Goal: Find specific page/section: Find specific page/section

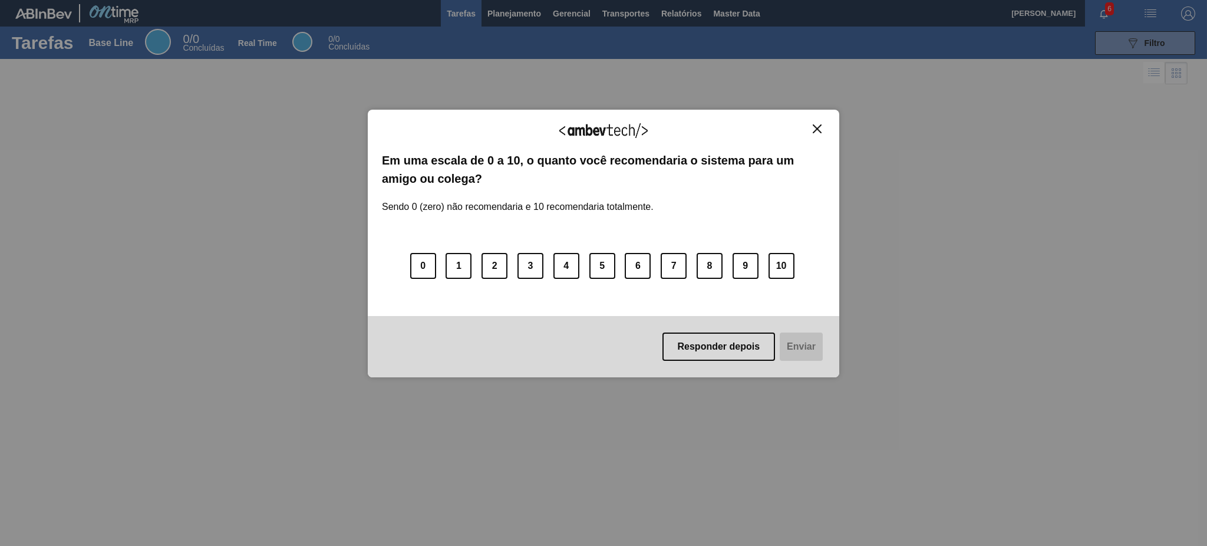
click at [819, 125] on img "Close" at bounding box center [816, 128] width 9 height 9
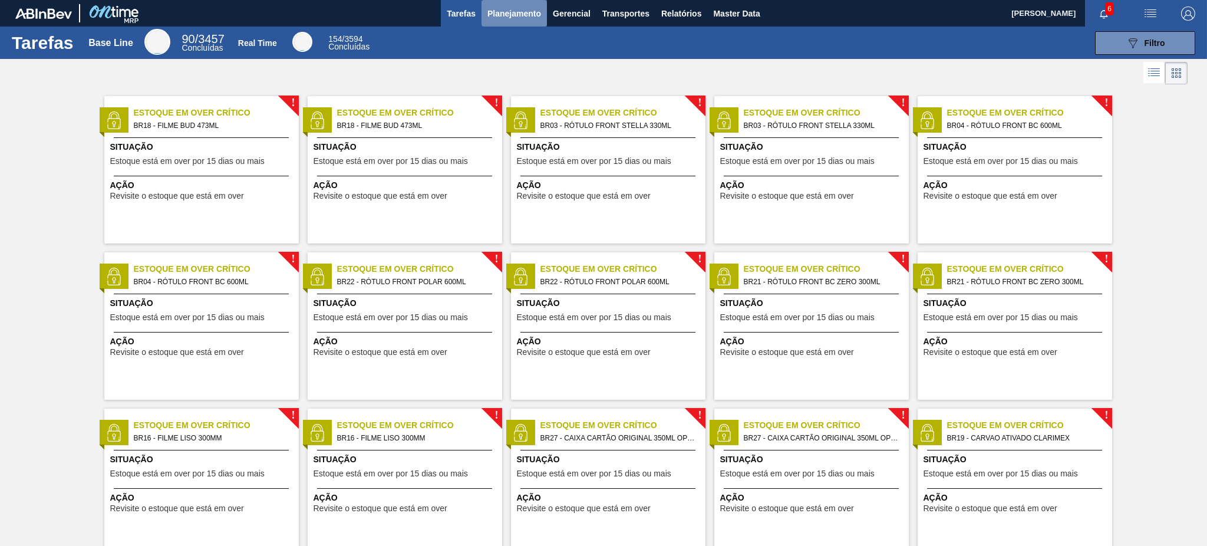
click at [513, 14] on span "Planejamento" at bounding box center [514, 13] width 54 height 14
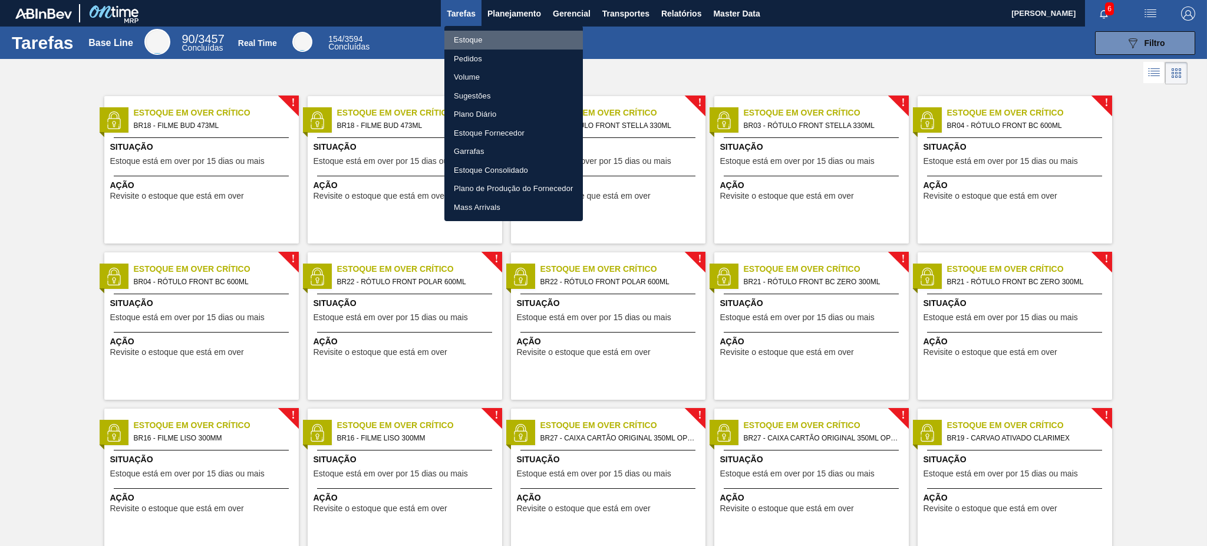
click at [507, 41] on li "Estoque" at bounding box center [513, 40] width 138 height 19
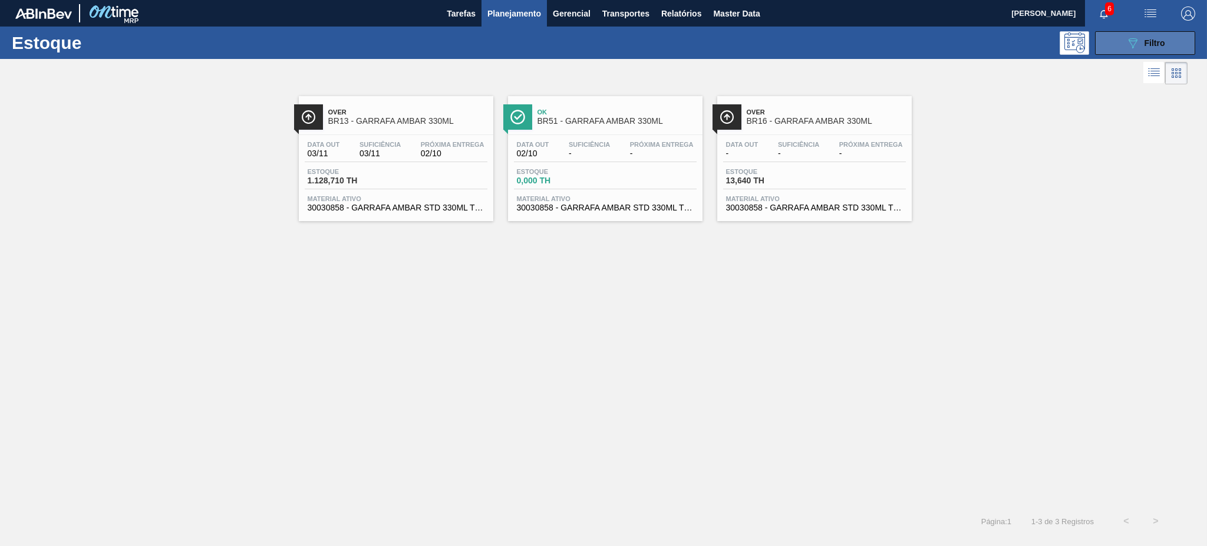
click at [1133, 52] on button "089F7B8B-B2A5-4AFE-B5C0-19BA573D28AC Filtro" at bounding box center [1145, 43] width 100 height 24
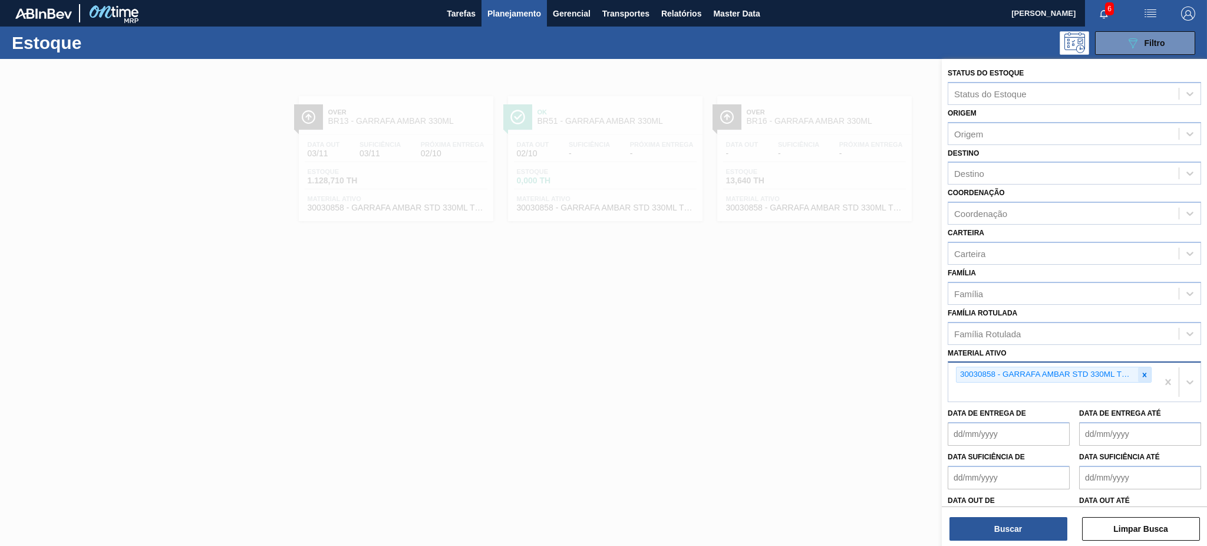
click at [1144, 371] on icon at bounding box center [1144, 375] width 8 height 8
paste ativo "LT BUDWEISER ZR 240379 FOS/BRIG 473 16C"
type ativo "LT BUDWEISER ZR 240379 FOS/BRIG 473 16C"
click at [1140, 371] on icon at bounding box center [1144, 375] width 8 height 8
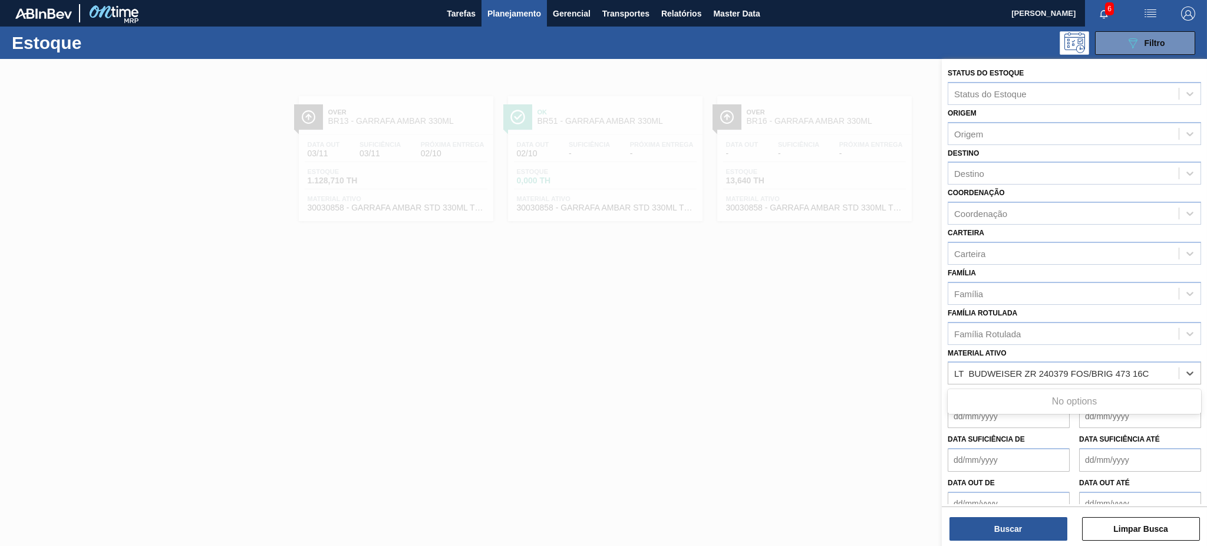
drag, startPoint x: 1148, startPoint y: 367, endPoint x: 893, endPoint y: 362, distance: 255.1
click at [941, 362] on div "Status do Estoque Status do Estoque Origem Origem Destino Destino Coordenação C…" at bounding box center [1073, 332] width 265 height 546
click at [40, 27] on div "Estoque 089F7B8B-B2A5-4AFE-B5C0-19BA573D28AC Filtro" at bounding box center [603, 43] width 1207 height 32
click at [1192, 15] on img "button" at bounding box center [1188, 13] width 14 height 14
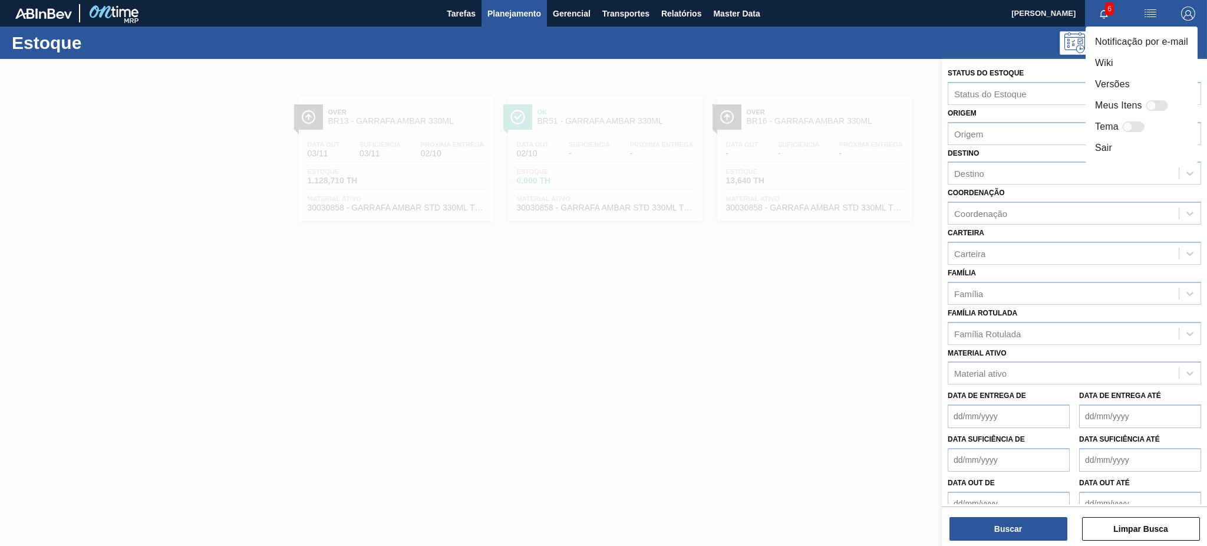
click at [710, 23] on div at bounding box center [603, 273] width 1207 height 546
click at [720, 0] on body "Tarefas Planejamento Gerencial Transportes Relatórios Master Data Vinicius [PER…" at bounding box center [603, 0] width 1207 height 0
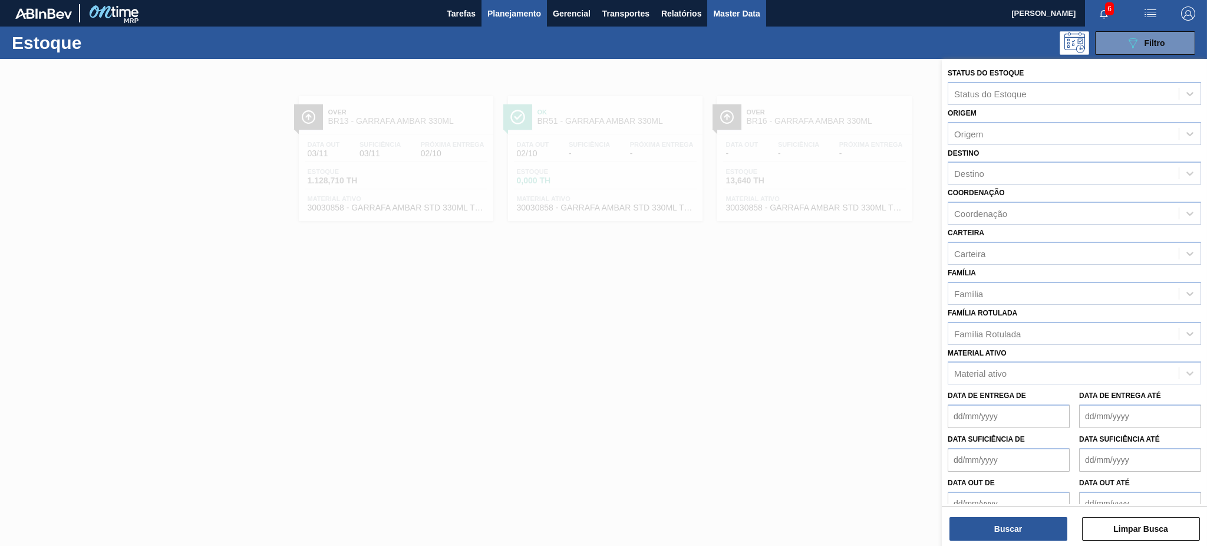
click at [726, 13] on span "Master Data" at bounding box center [736, 13] width 47 height 14
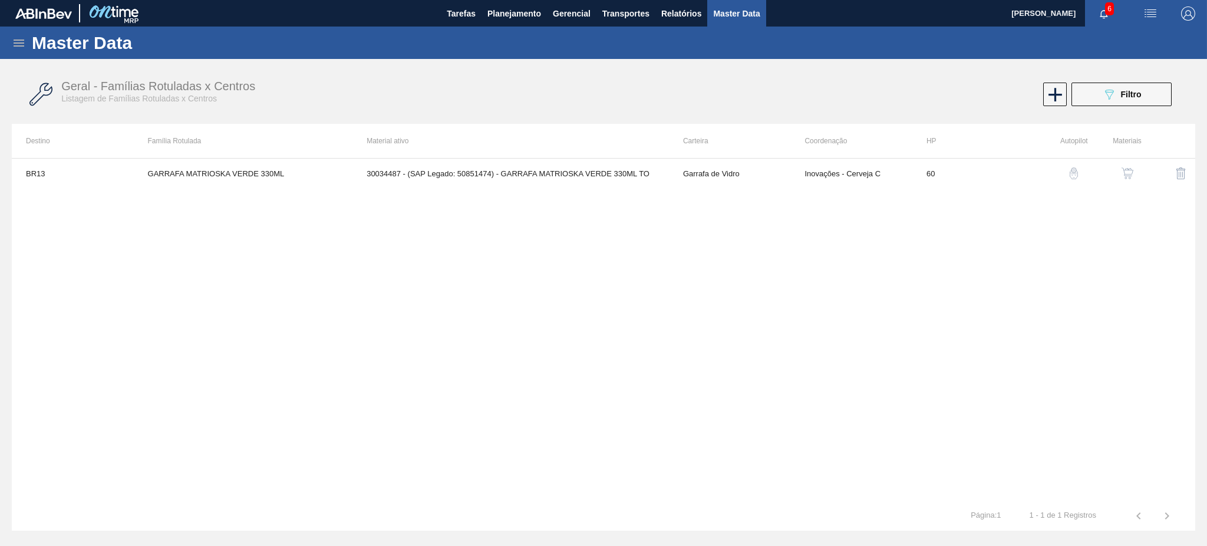
click at [22, 51] on div "Master Data" at bounding box center [603, 43] width 1207 height 32
click at [15, 44] on icon at bounding box center [19, 43] width 14 height 14
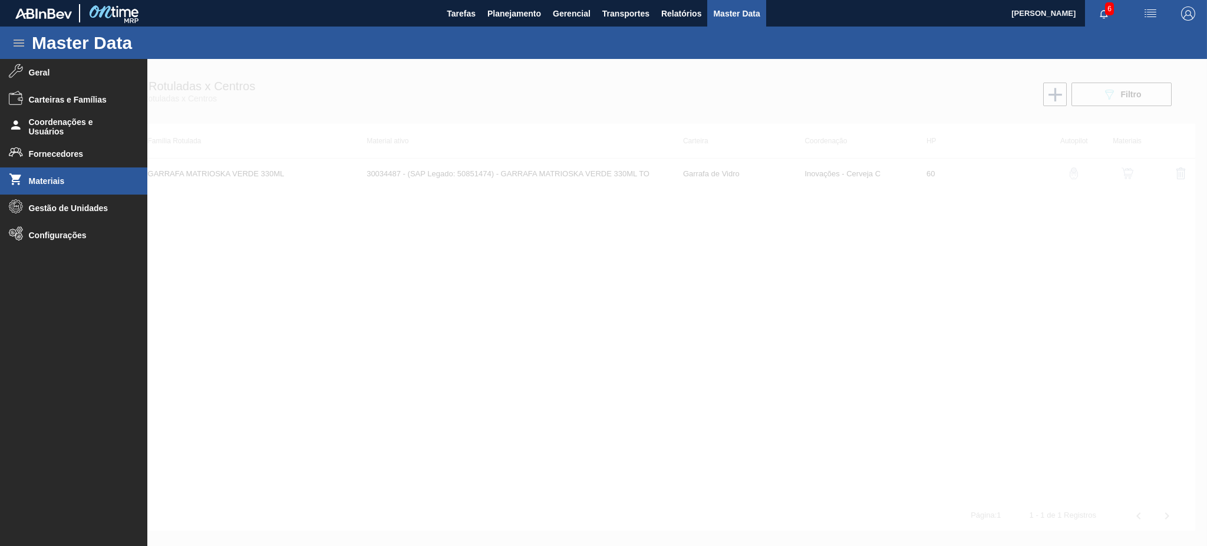
click at [79, 180] on span "Materiais" at bounding box center [77, 180] width 97 height 9
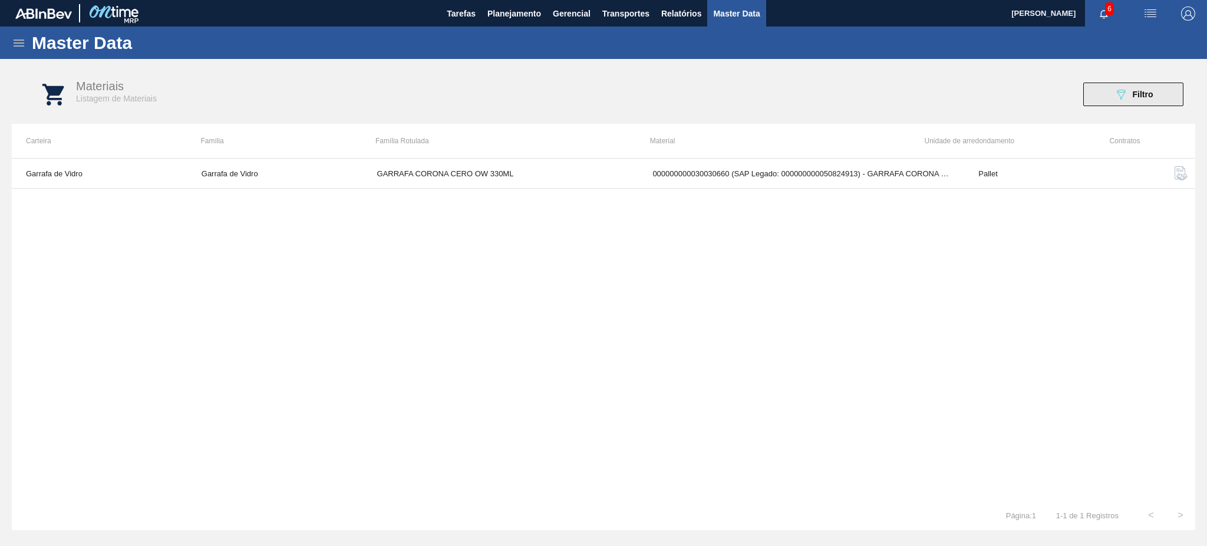
click at [1135, 92] on span "Filtro" at bounding box center [1142, 94] width 21 height 9
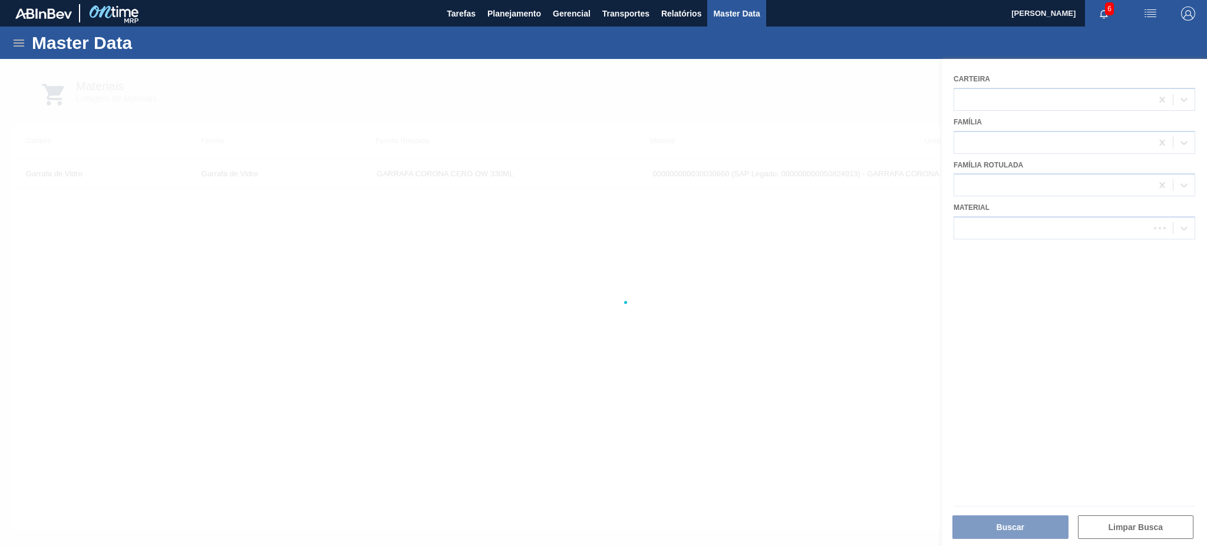
click at [1046, 220] on div at bounding box center [603, 302] width 1207 height 487
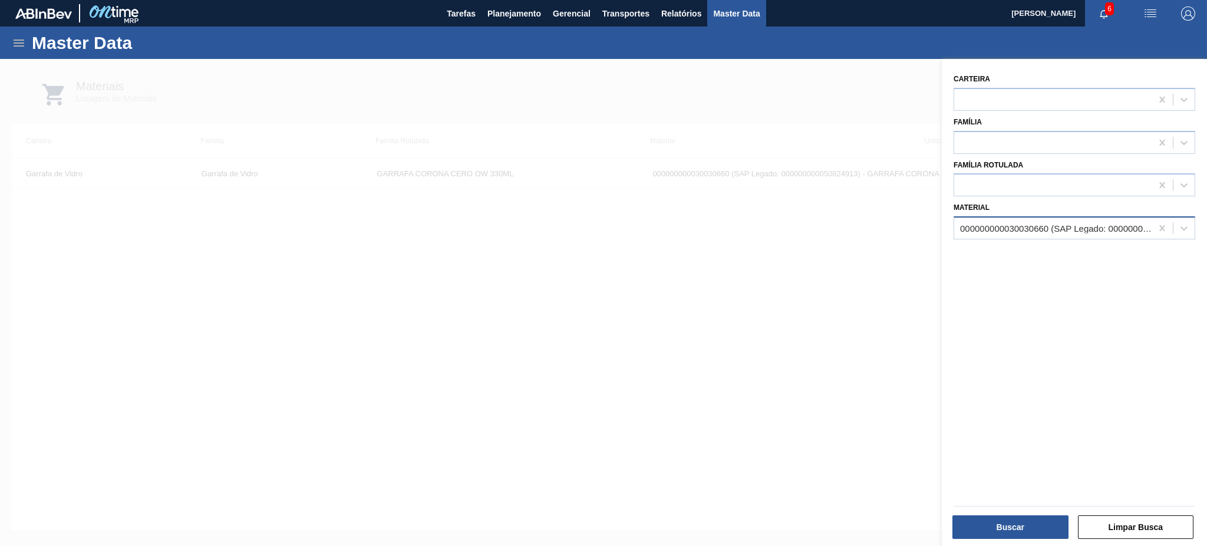
click at [1035, 226] on div "000000000030030660 (SAP Legado: 000000000050824913) - GARRAFA CORONA SB OW 330M…" at bounding box center [1056, 228] width 193 height 10
click at [1159, 227] on icon at bounding box center [1161, 228] width 5 height 6
paste input "LT BUDWEISER ZR 240379 FOS/BRIG 473 16C"
type input "LT BUDWEISER ZR 240379 FOS/BRIG 473 16C"
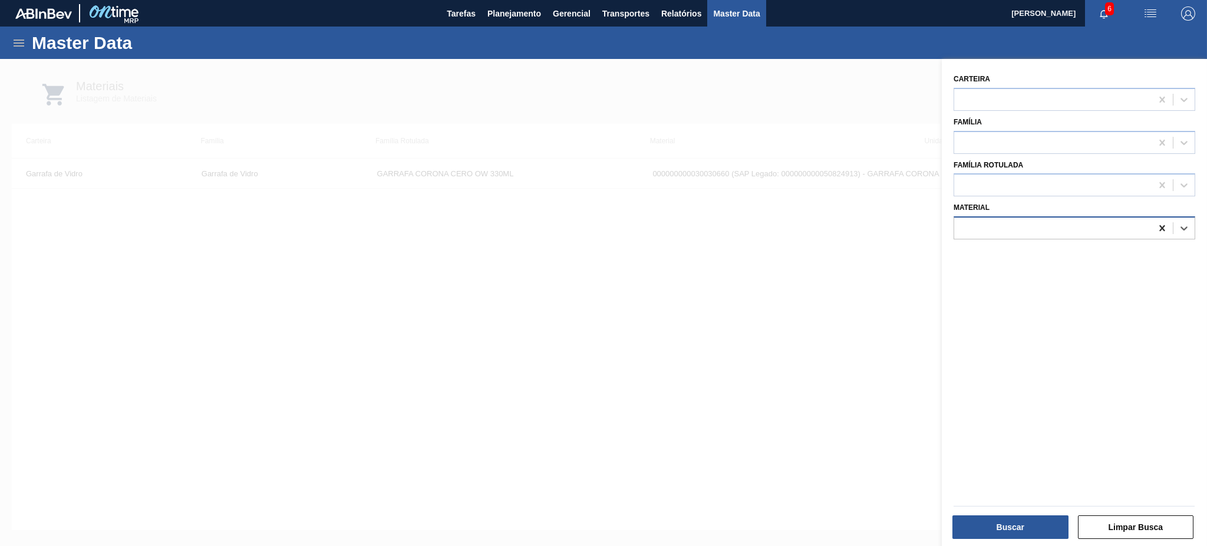
scroll to position [0, 0]
click at [1162, 225] on icon at bounding box center [1161, 228] width 5 height 6
click at [1063, 184] on div at bounding box center [1052, 185] width 197 height 17
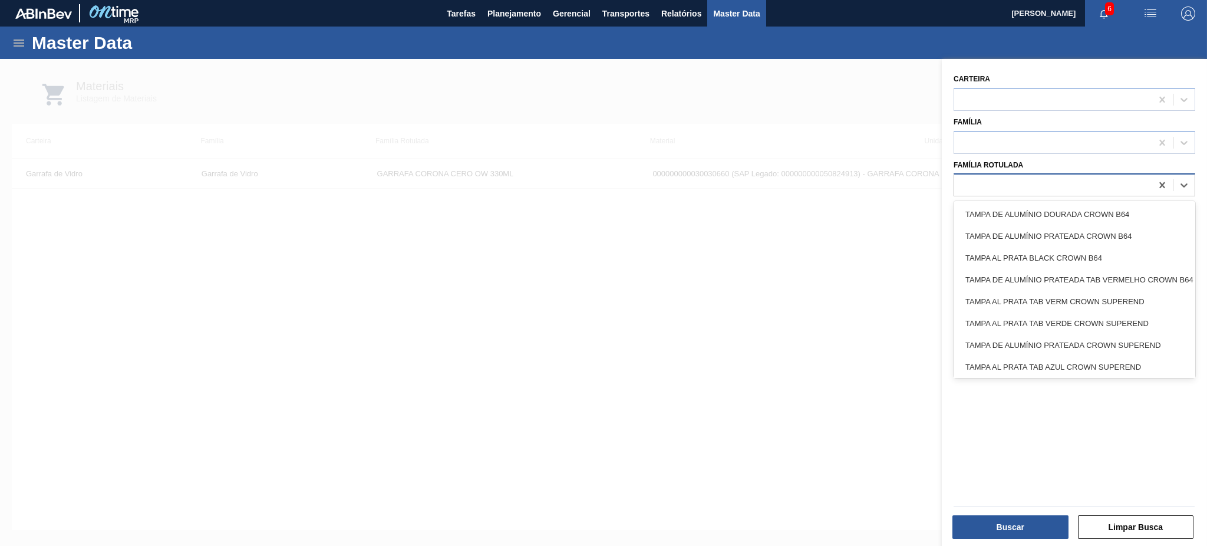
paste Rotulada "LT BUDWEISER ZR 240379 FOS/BRIG 473 16C"
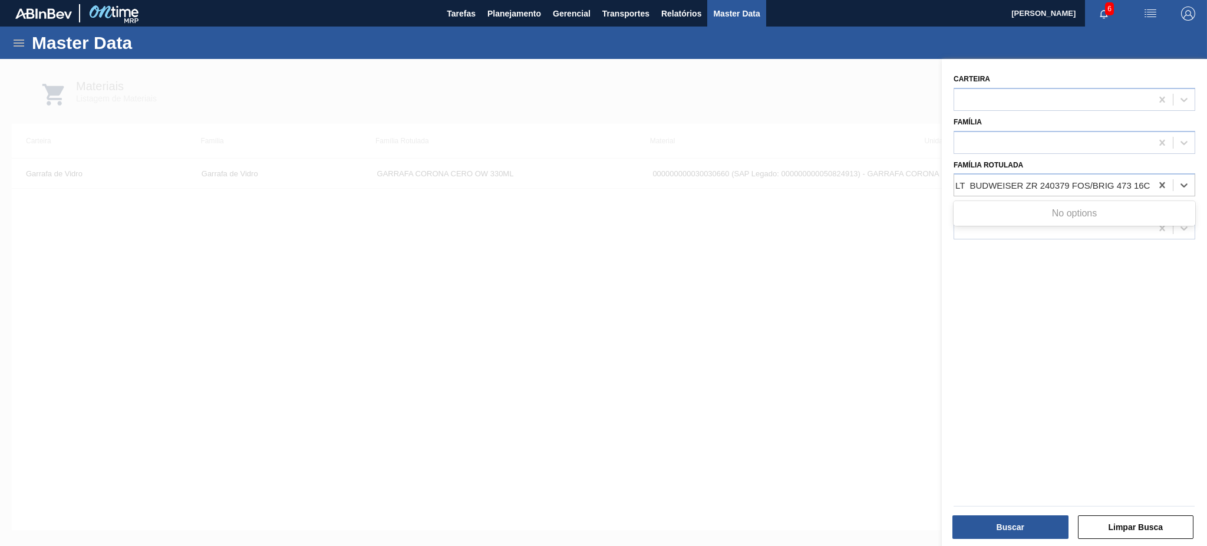
type Rotulada "LT BUDWEISER ZR 240379 FOS/BRIG 473 16C"
